Goal: Information Seeking & Learning: Learn about a topic

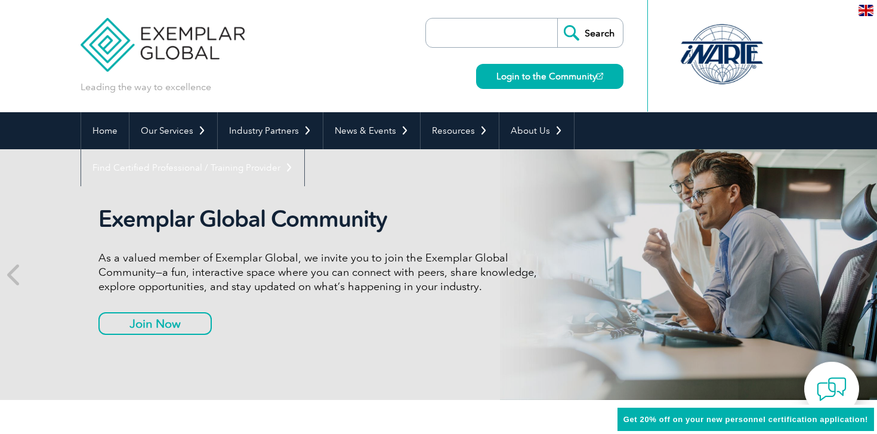
click at [522, 36] on input "search" at bounding box center [494, 33] width 125 height 29
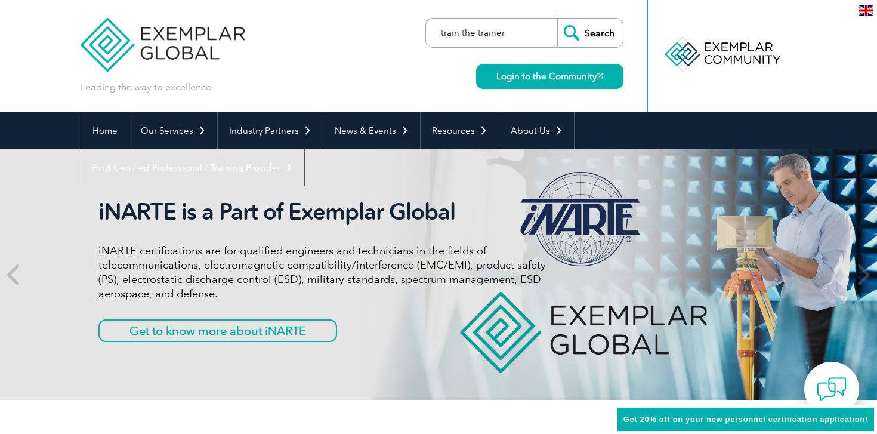
type input "train the trainer"
click at [557, 19] on input "Search" at bounding box center [590, 33] width 66 height 29
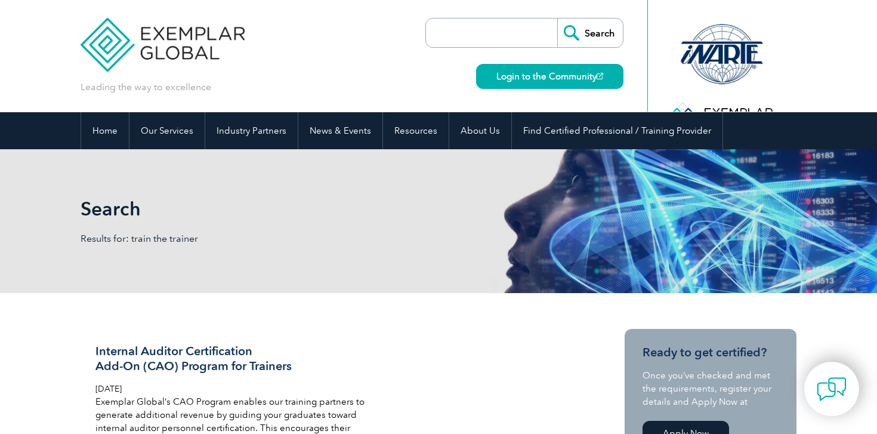
click at [596, 34] on input "Search" at bounding box center [590, 33] width 66 height 29
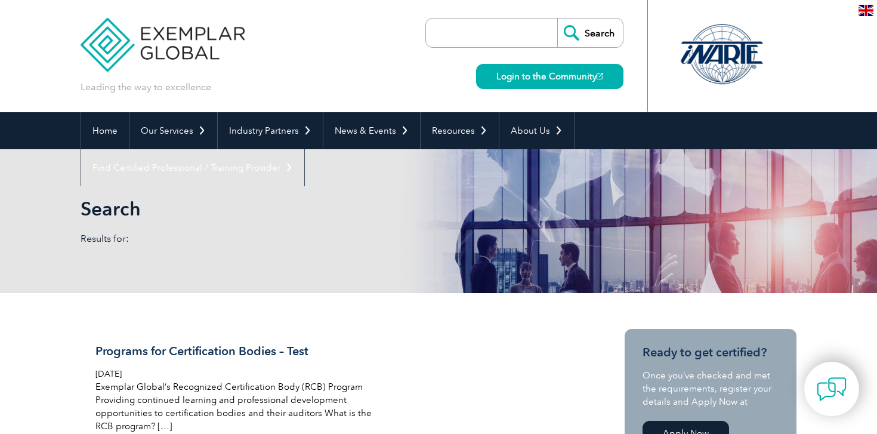
click at [448, 33] on input "search" at bounding box center [494, 33] width 125 height 29
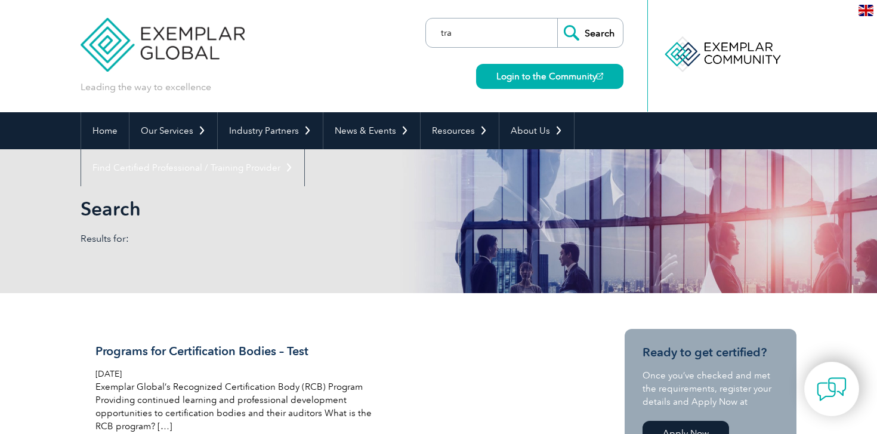
type input "train the trainer"
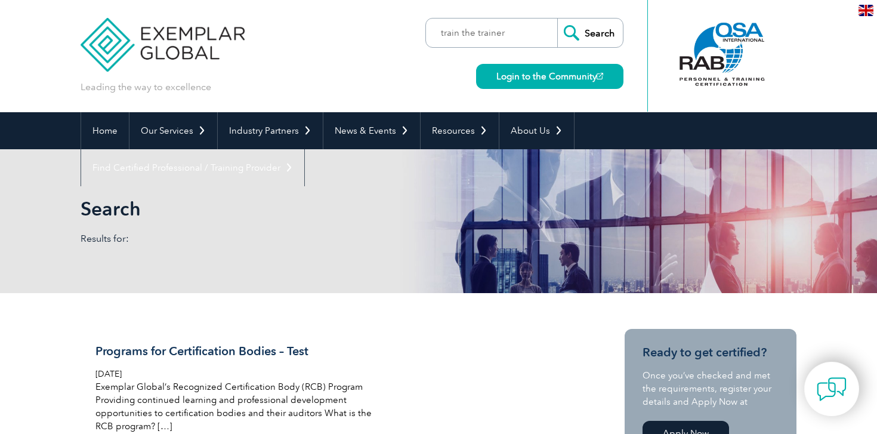
click at [600, 34] on input "Search" at bounding box center [590, 33] width 66 height 29
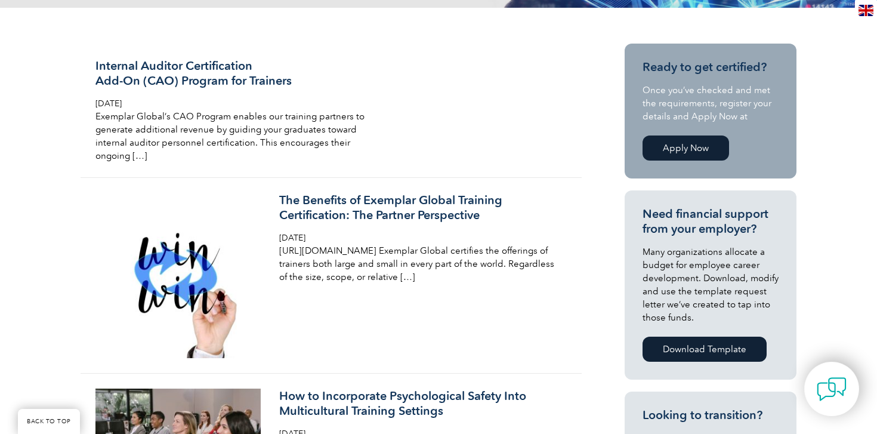
scroll to position [285, 0]
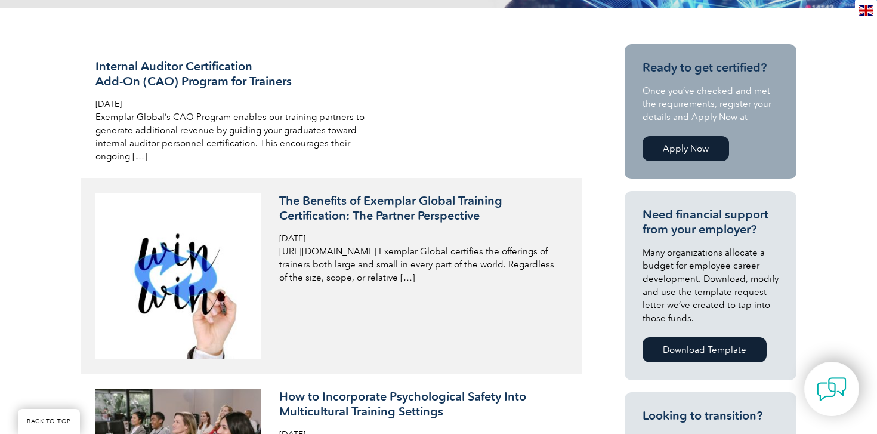
click at [446, 205] on h3 "The Benefits of Exemplar Global Training Certification: The Partner Perspective" at bounding box center [420, 208] width 283 height 30
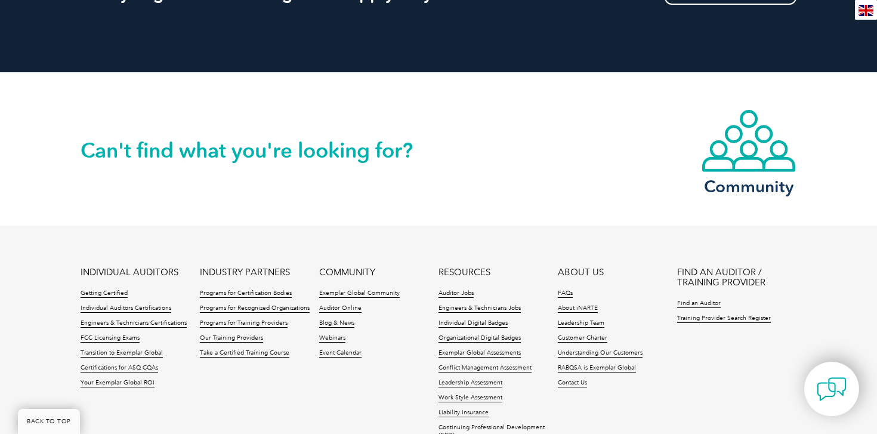
scroll to position [1543, 0]
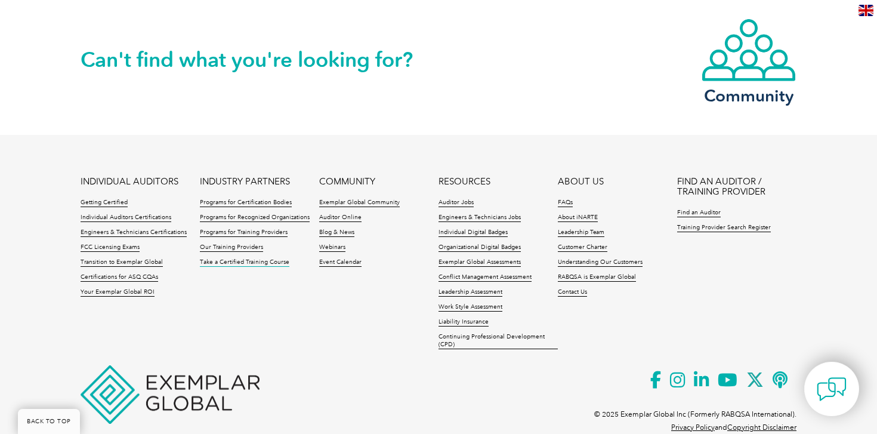
click at [250, 258] on link "Take a Certified Training Course" at bounding box center [245, 262] width 90 height 8
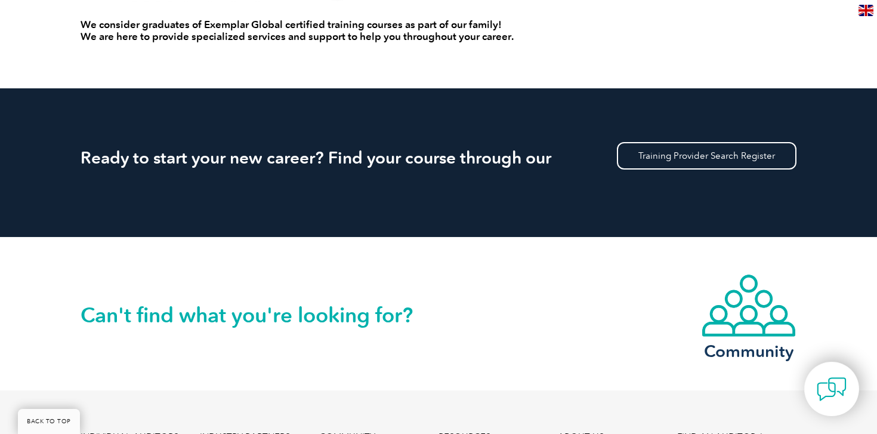
scroll to position [1011, 0]
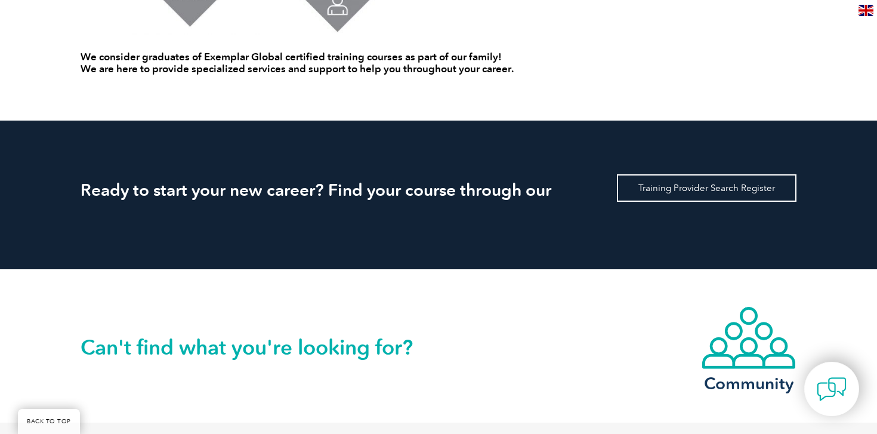
click at [657, 189] on link "Training Provider Search Register" at bounding box center [707, 187] width 180 height 27
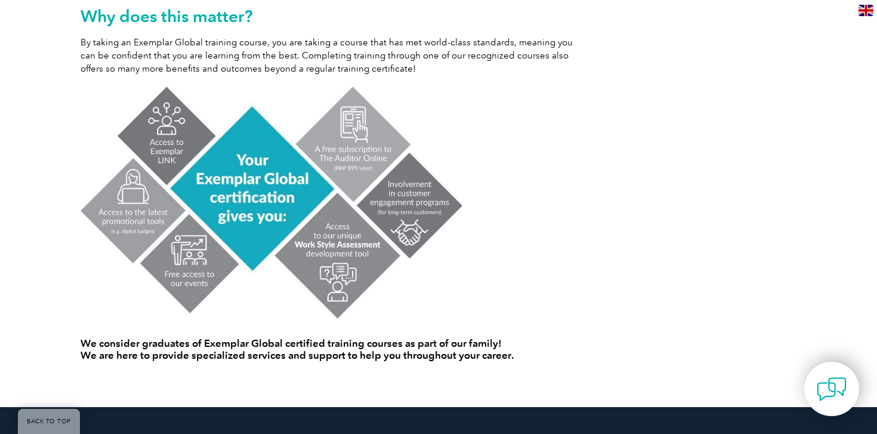
scroll to position [700, 0]
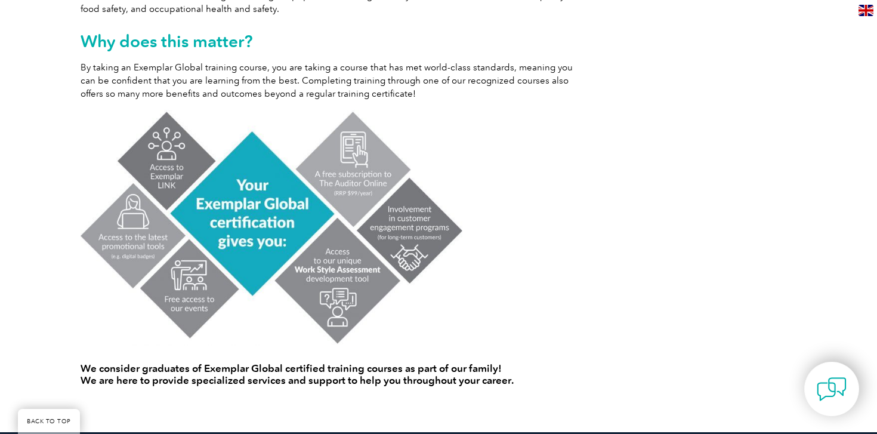
click at [254, 242] on img at bounding box center [272, 228] width 382 height 236
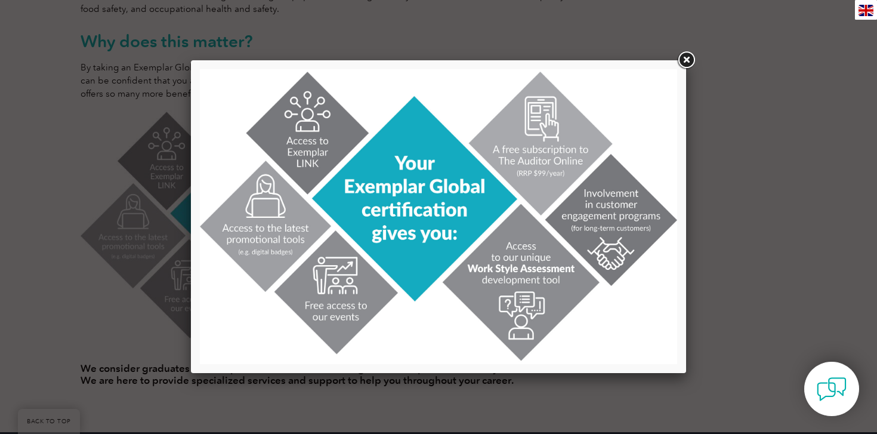
click at [688, 57] on link at bounding box center [686, 60] width 21 height 21
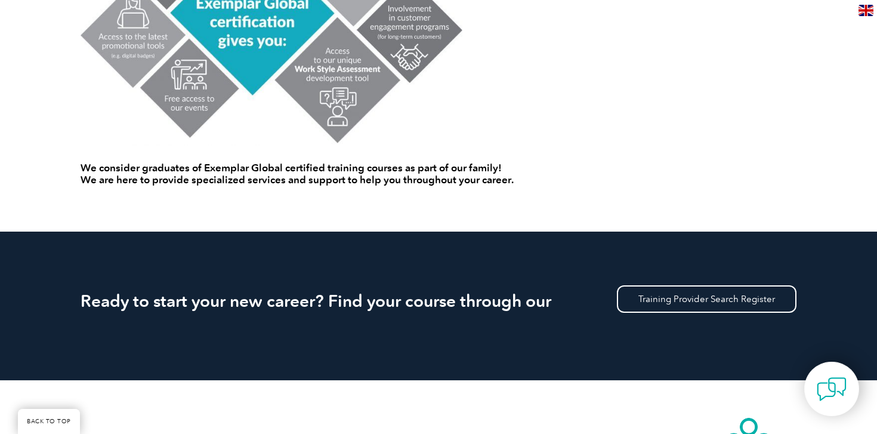
scroll to position [928, 0]
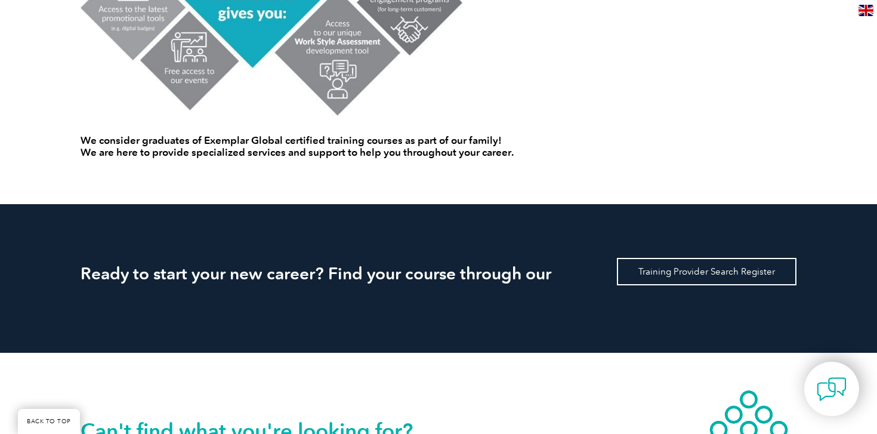
click at [677, 273] on link "Training Provider Search Register" at bounding box center [707, 271] width 180 height 27
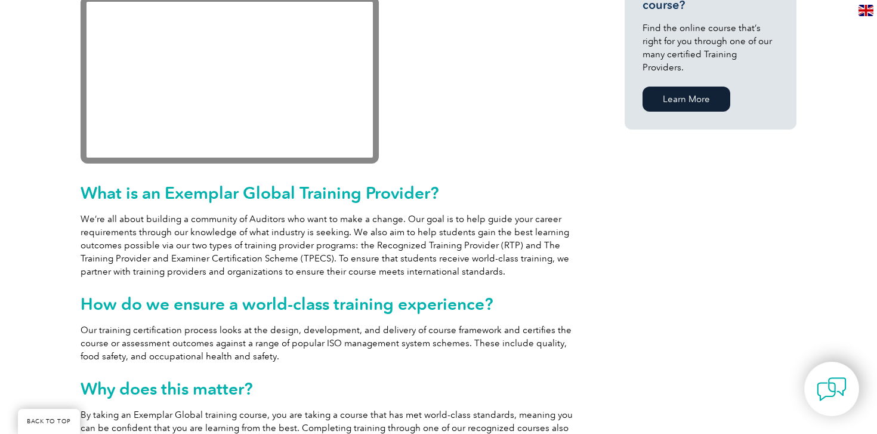
scroll to position [0, 0]
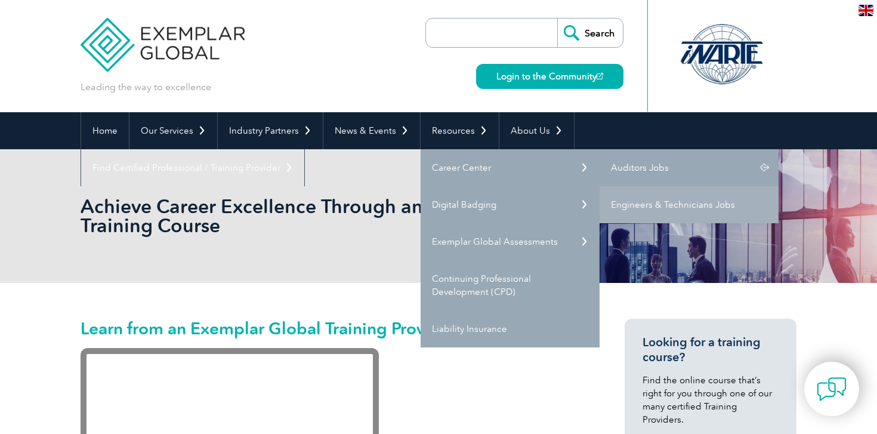
click at [630, 167] on link "Auditors Jobs" at bounding box center [689, 167] width 179 height 37
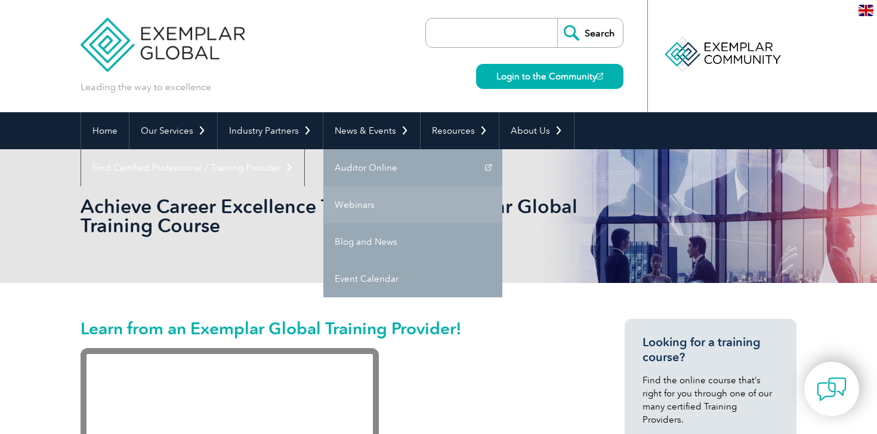
click at [354, 208] on link "Webinars" at bounding box center [412, 204] width 179 height 37
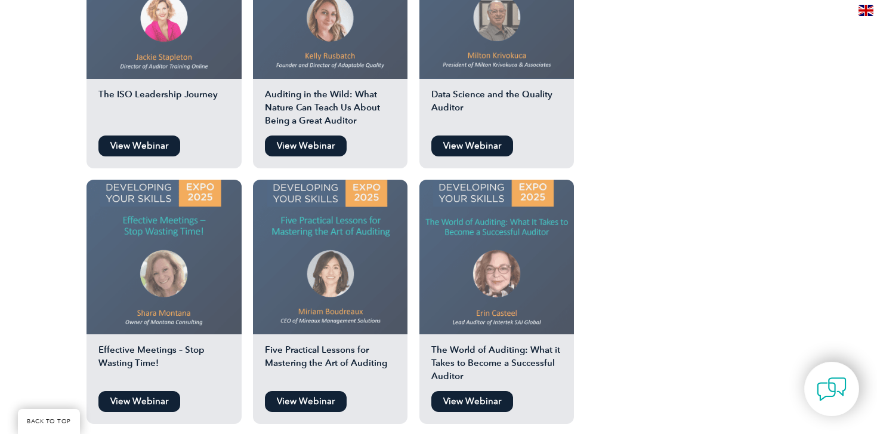
scroll to position [1419, 0]
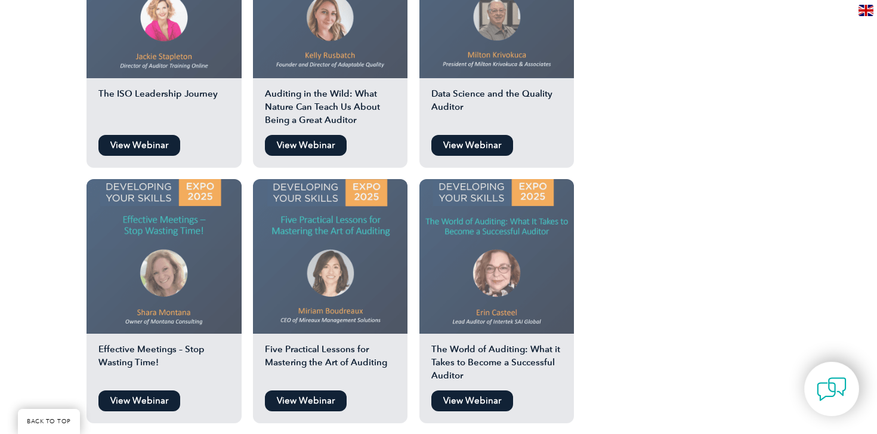
click at [329, 271] on img at bounding box center [330, 256] width 155 height 155
